Goal: Task Accomplishment & Management: Manage account settings

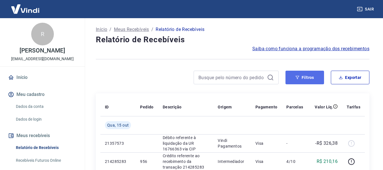
click at [306, 74] on button "Filtros" at bounding box center [305, 78] width 39 height 14
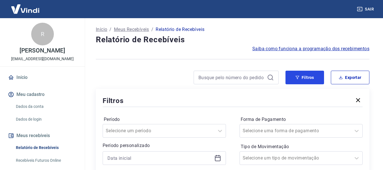
scroll to position [85, 0]
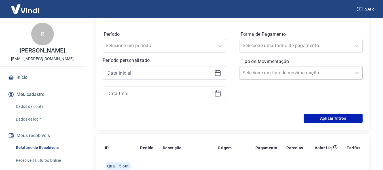
click at [290, 68] on div "Selecione um tipo de movimentação" at bounding box center [296, 73] width 112 height 10
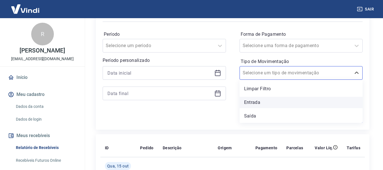
click at [280, 103] on div "Entrada" at bounding box center [301, 102] width 123 height 11
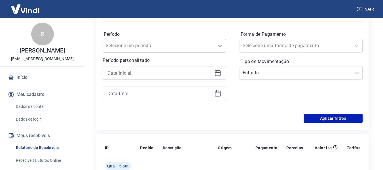
click at [216, 49] on div at bounding box center [220, 45] width 11 height 11
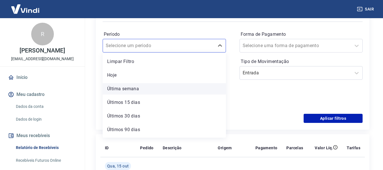
click at [188, 84] on div "Última semana" at bounding box center [164, 88] width 123 height 11
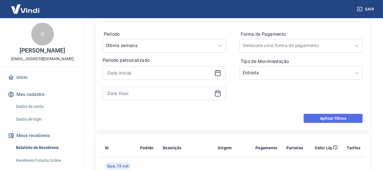
click at [327, 118] on button "Aplicar filtros" at bounding box center [333, 118] width 59 height 9
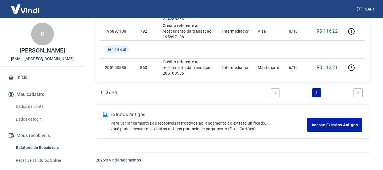
scroll to position [17, 0]
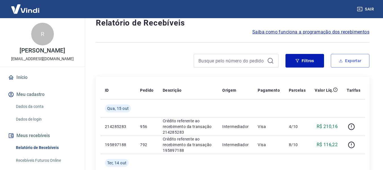
click at [341, 62] on icon "button" at bounding box center [341, 61] width 4 height 4
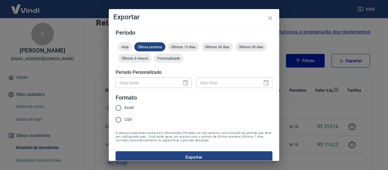
click at [131, 106] on span "Excel" at bounding box center [128, 108] width 9 height 6
click at [124, 106] on input "Excel" at bounding box center [118, 108] width 12 height 12
radio input "true"
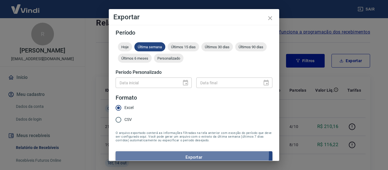
click at [155, 153] on button "Exportar" at bounding box center [193, 157] width 157 height 12
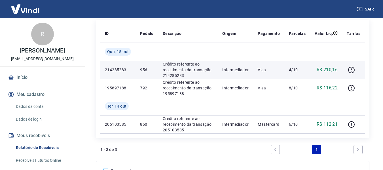
scroll to position [0, 0]
